Goal: Find contact information: Obtain details needed to contact an individual or organization

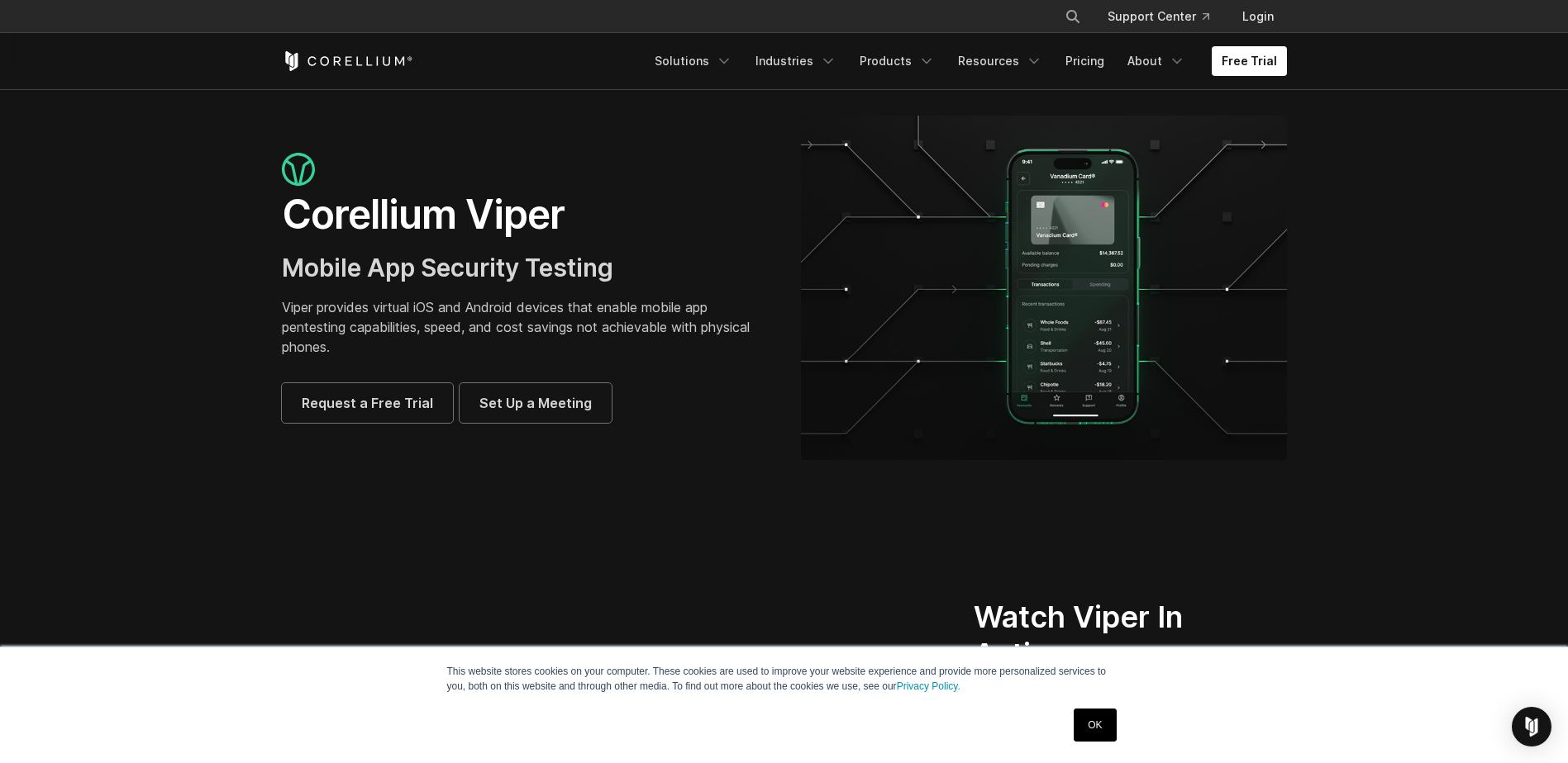
scroll to position [4881, 0]
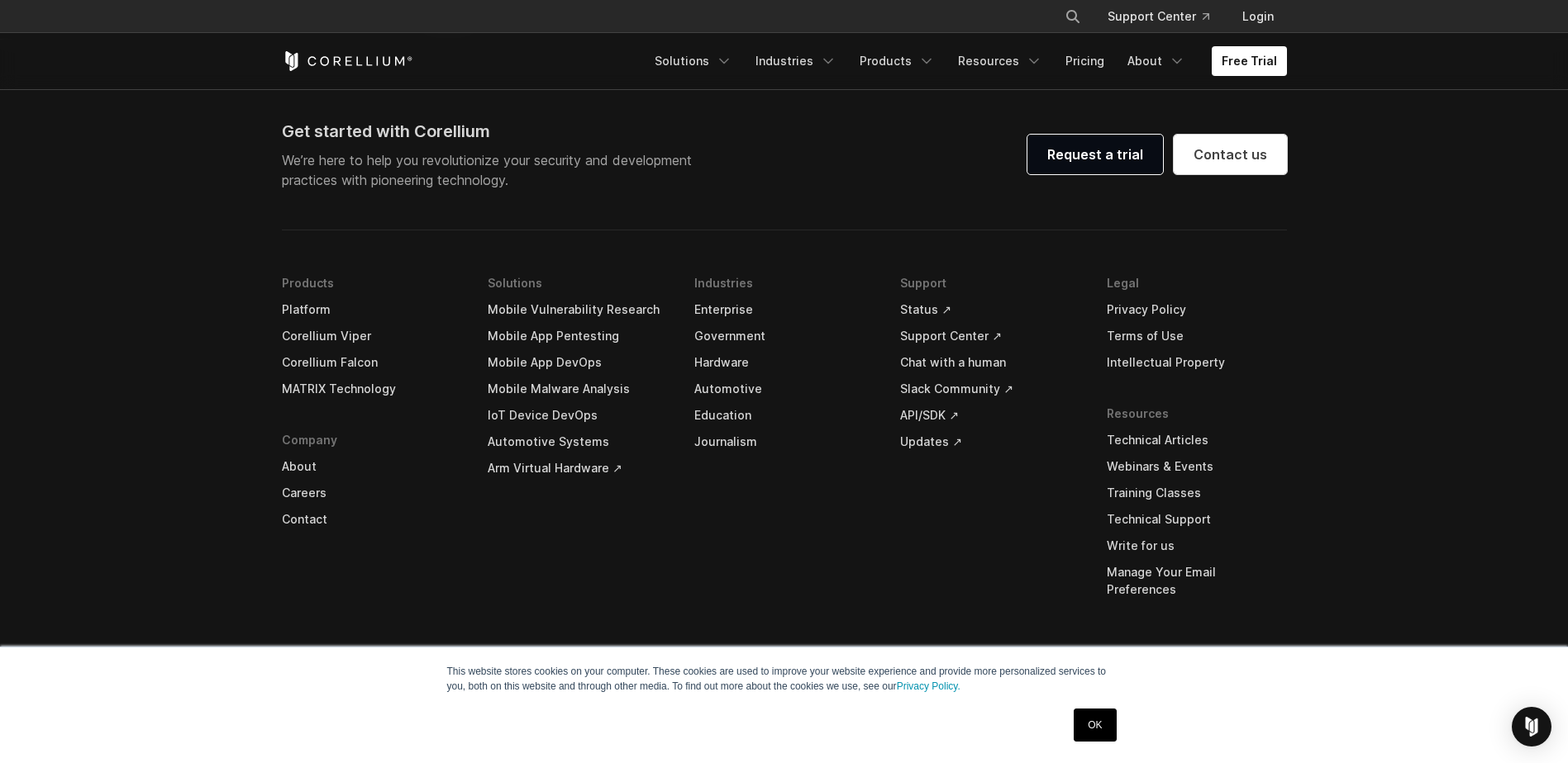
click at [1100, 721] on link "OK" at bounding box center [1094, 725] width 42 height 33
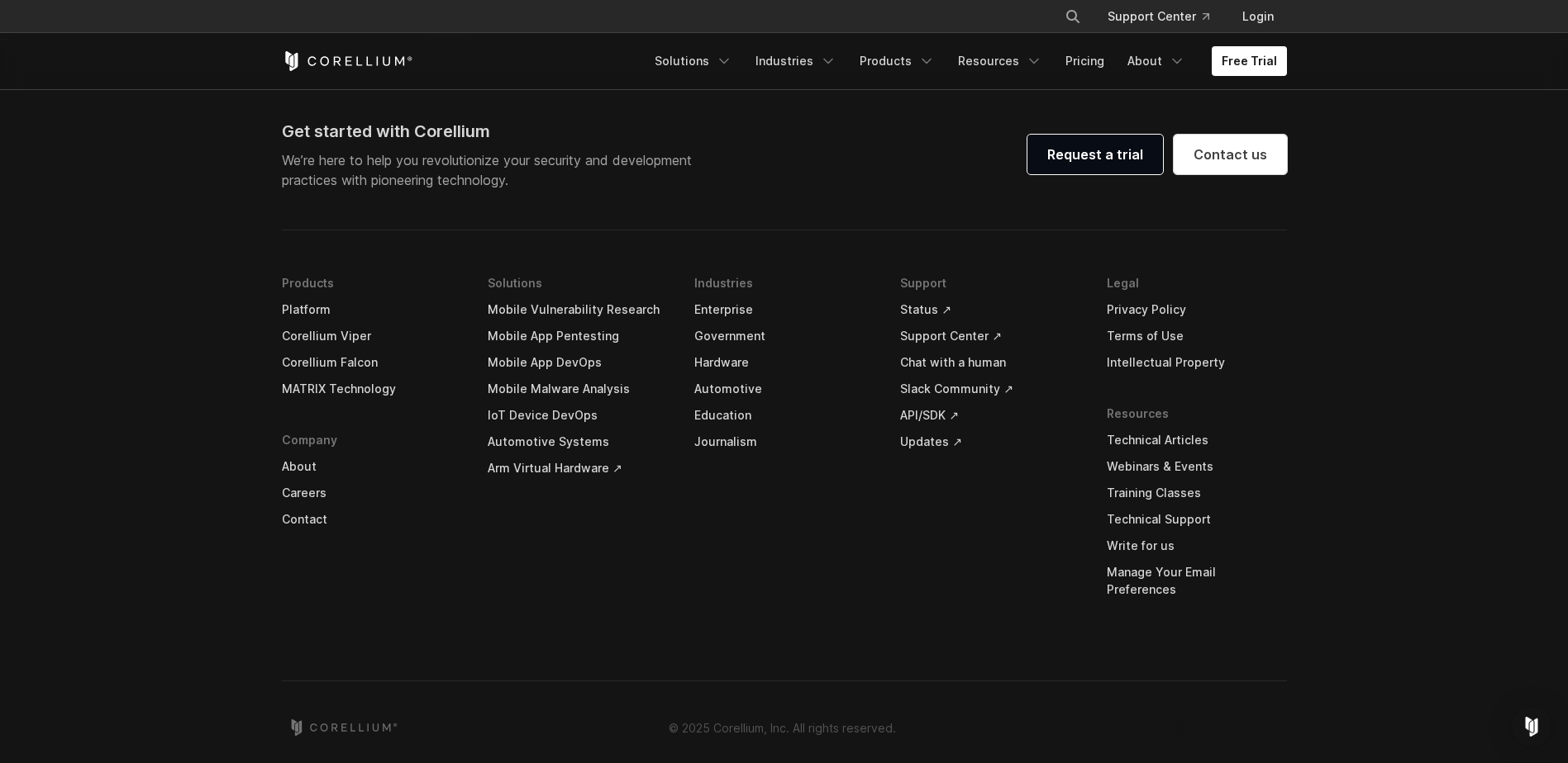
click at [269, 519] on div "Get started with Corellium We’re here to help you revolutionize your security a…" at bounding box center [784, 433] width 1038 height 628
click at [294, 520] on link "Contact" at bounding box center [371, 520] width 180 height 27
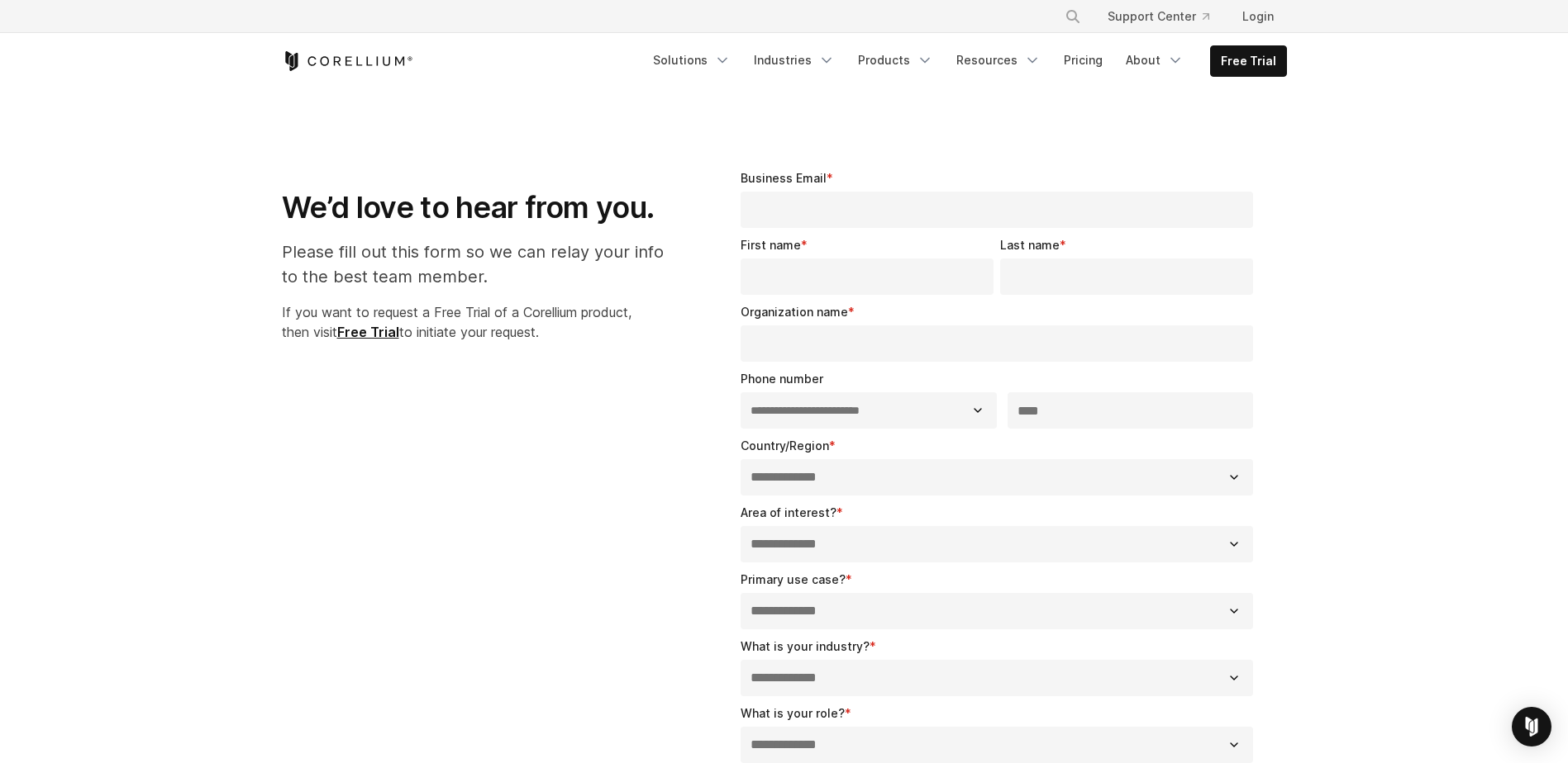
select select "**"
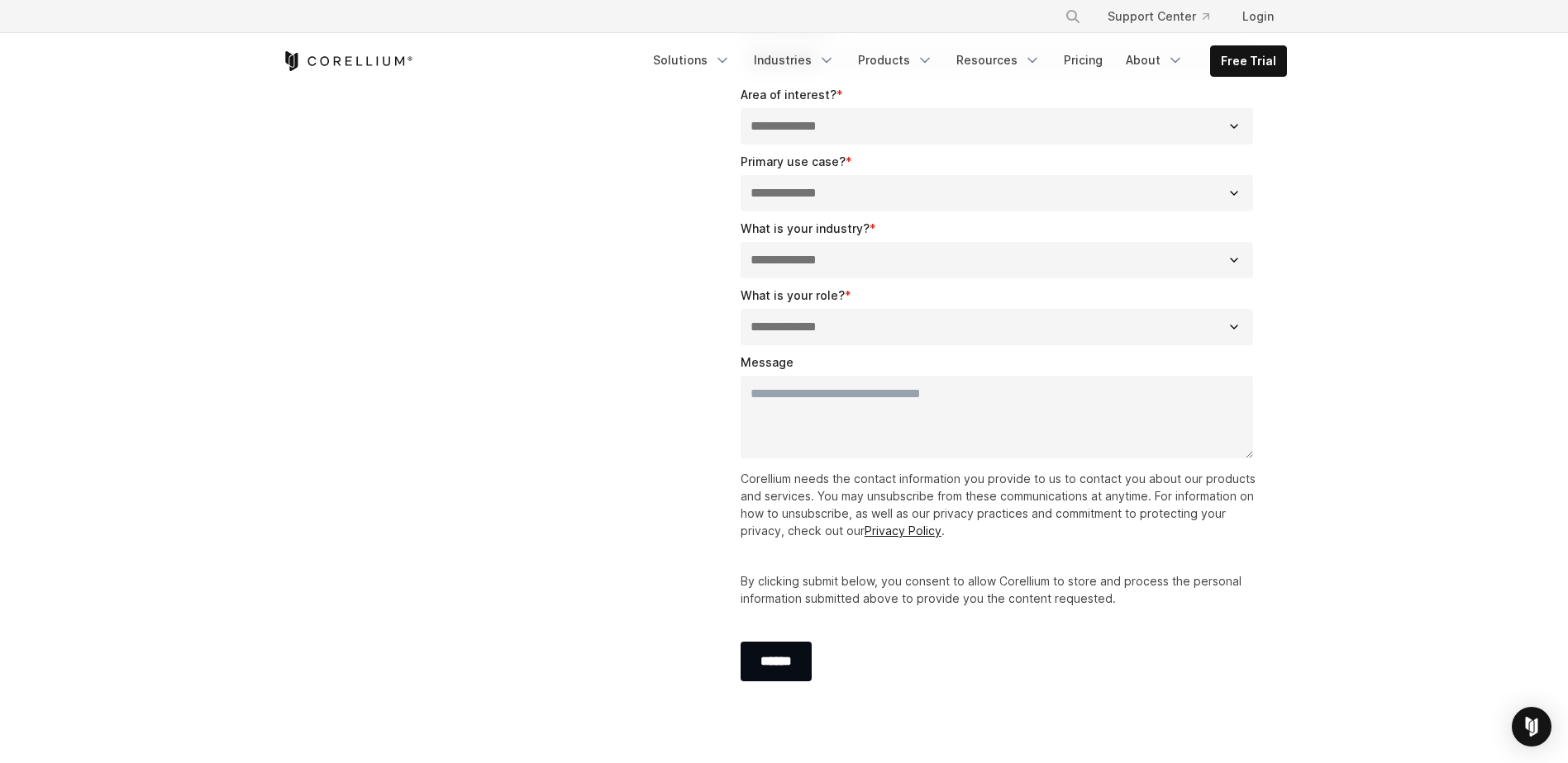
scroll to position [909, 0]
